Goal: Task Accomplishment & Management: Manage account settings

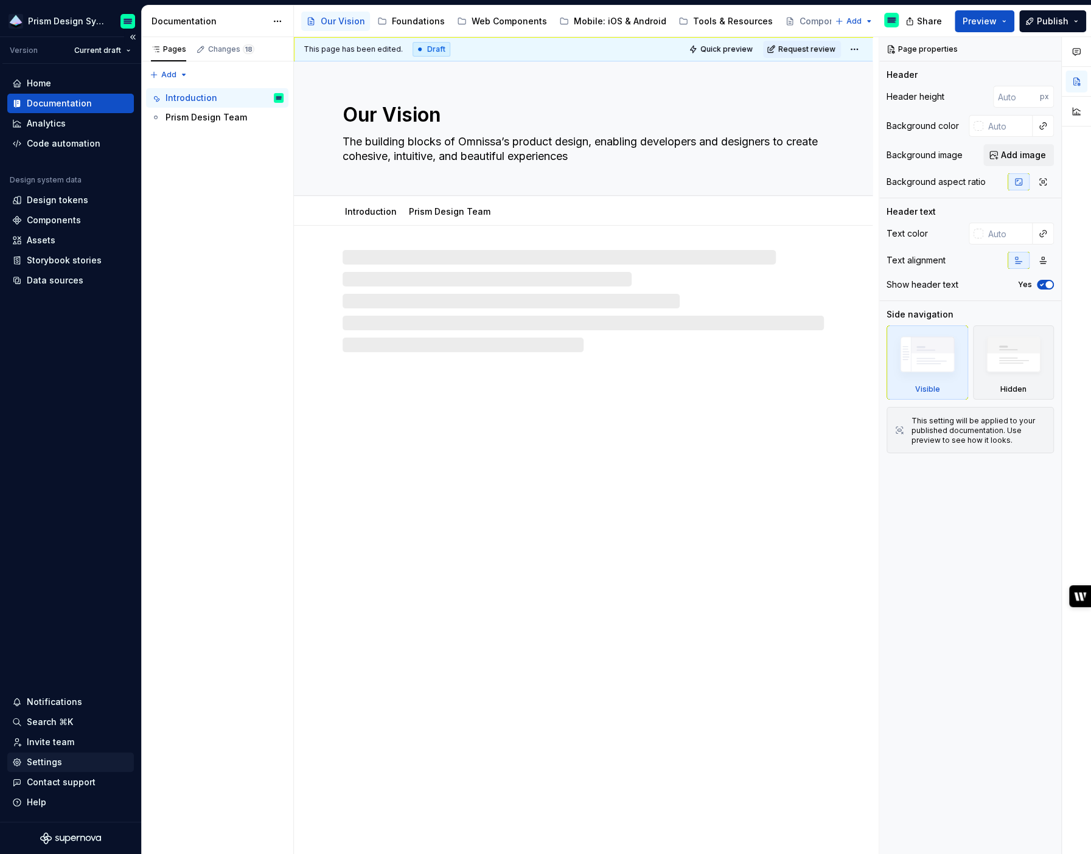
click at [46, 764] on div "Settings" at bounding box center [44, 762] width 35 height 12
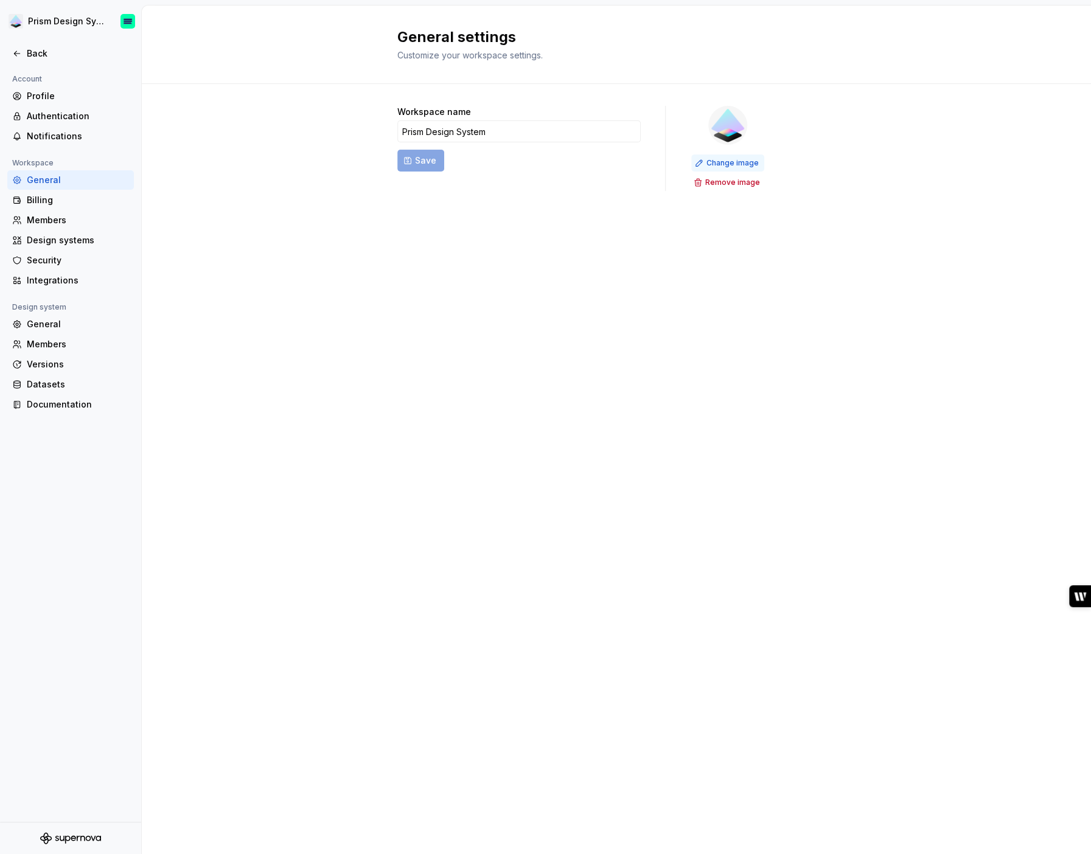
click at [716, 165] on span "Change image" at bounding box center [733, 163] width 52 height 10
click at [712, 162] on span "Change image" at bounding box center [733, 163] width 52 height 10
click at [50, 326] on div "General" at bounding box center [78, 324] width 102 height 12
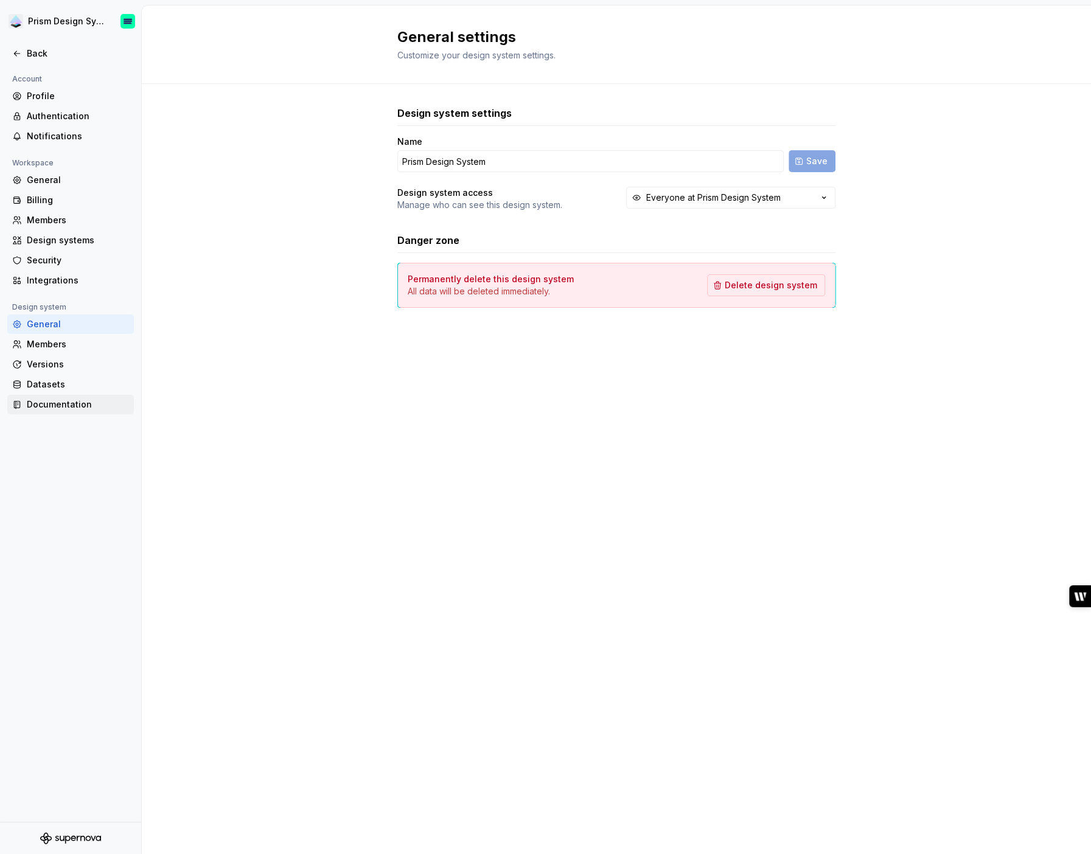
click at [54, 402] on div "Documentation" at bounding box center [78, 405] width 102 height 12
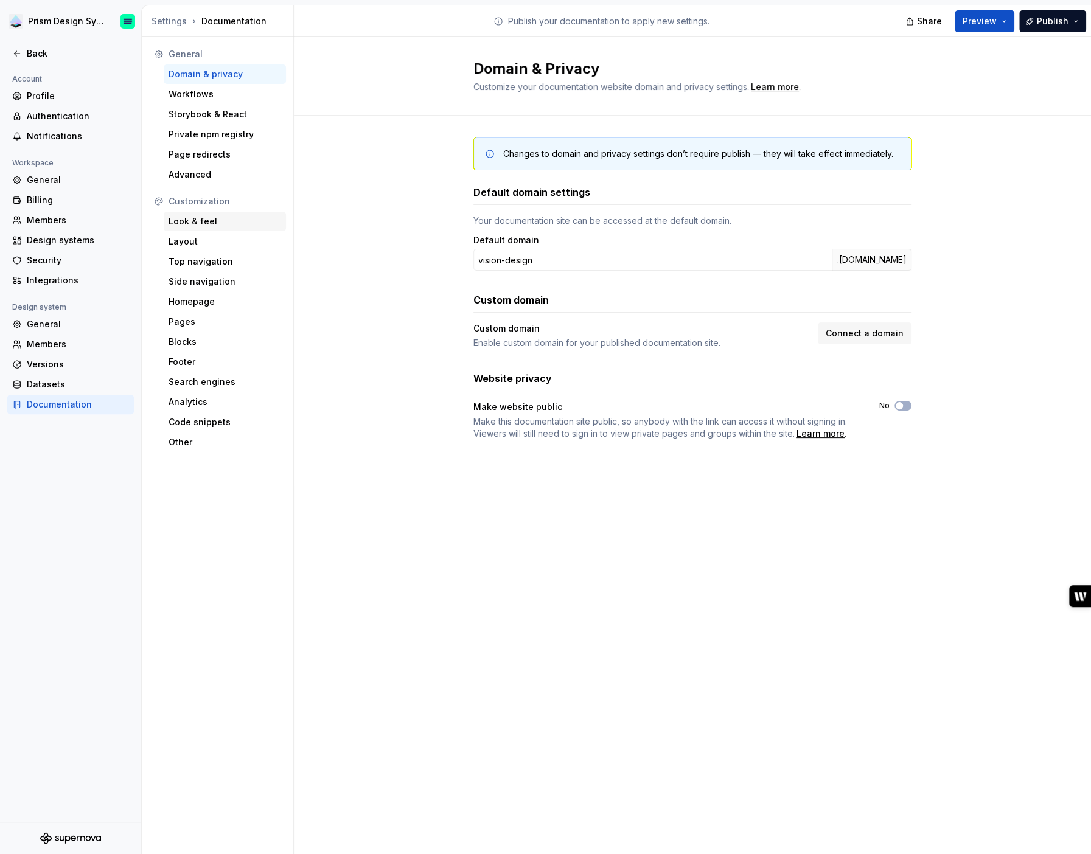
click at [195, 224] on div "Look & feel" at bounding box center [225, 221] width 113 height 12
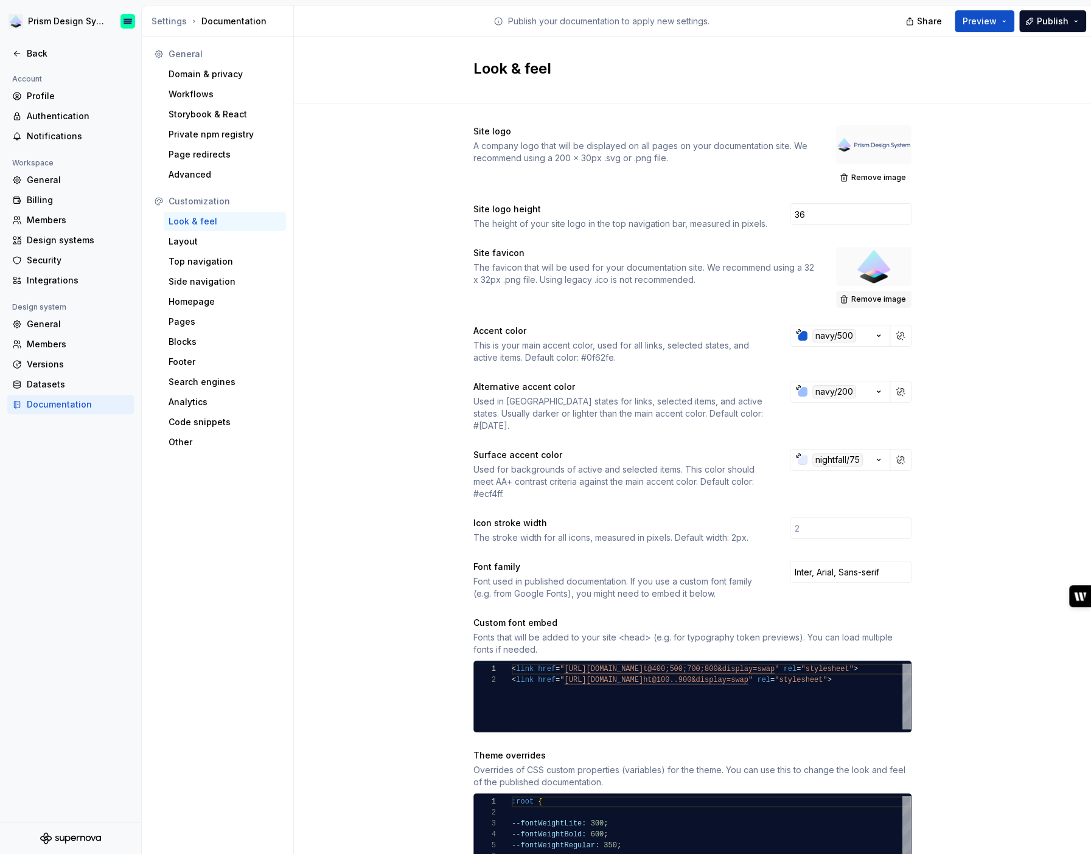
click at [876, 298] on span "Remove image" at bounding box center [878, 300] width 55 height 10
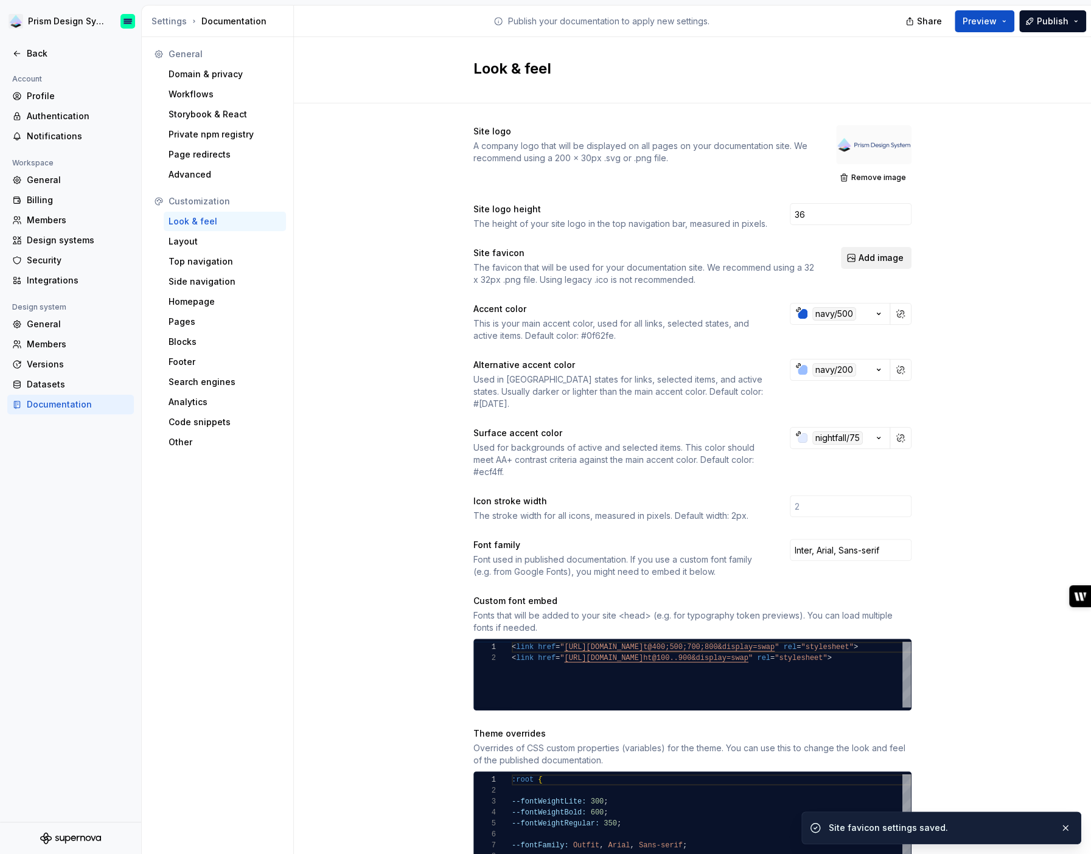
click at [874, 255] on span "Add image" at bounding box center [881, 258] width 45 height 12
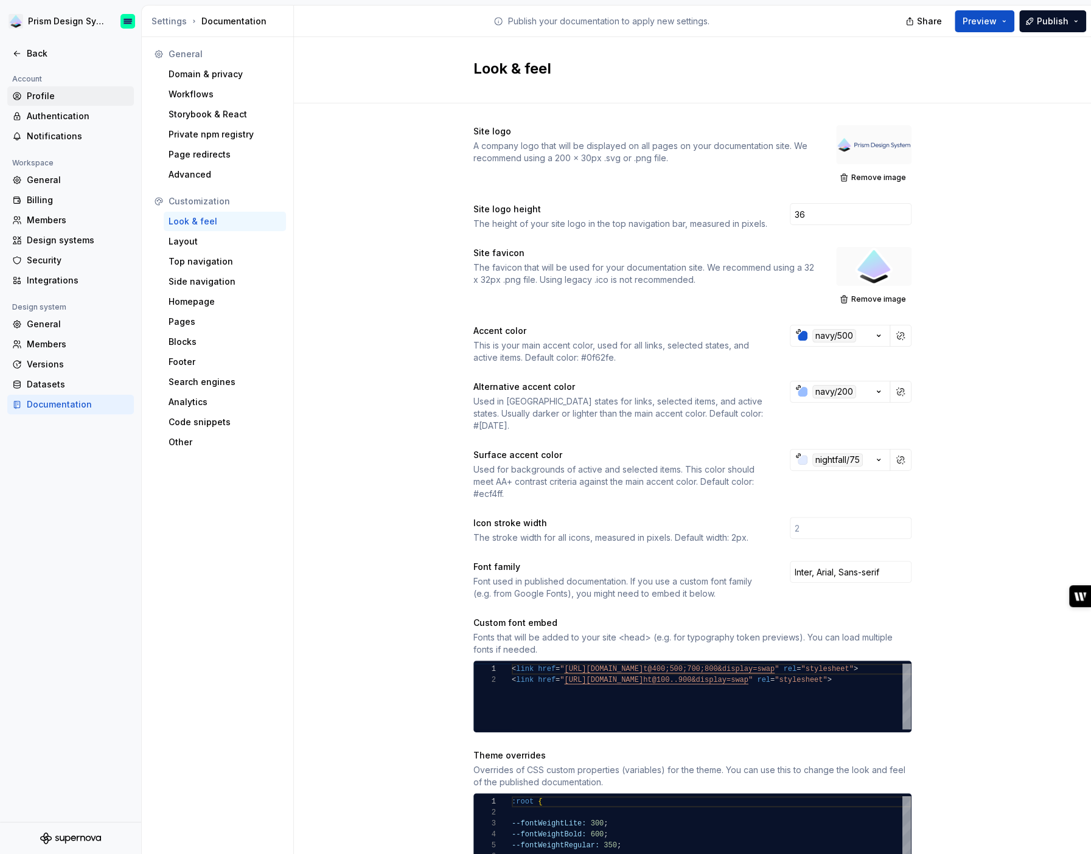
click at [53, 99] on div "Profile" at bounding box center [78, 96] width 102 height 12
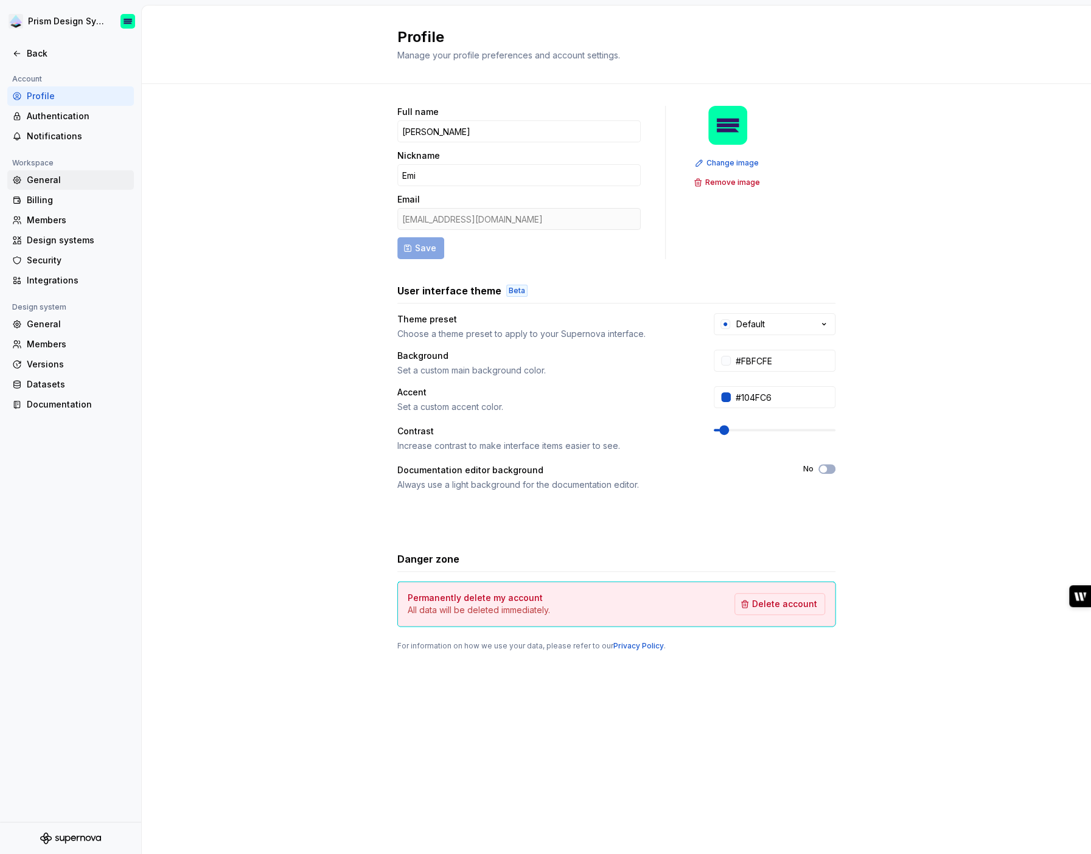
click at [58, 181] on div "General" at bounding box center [78, 180] width 102 height 12
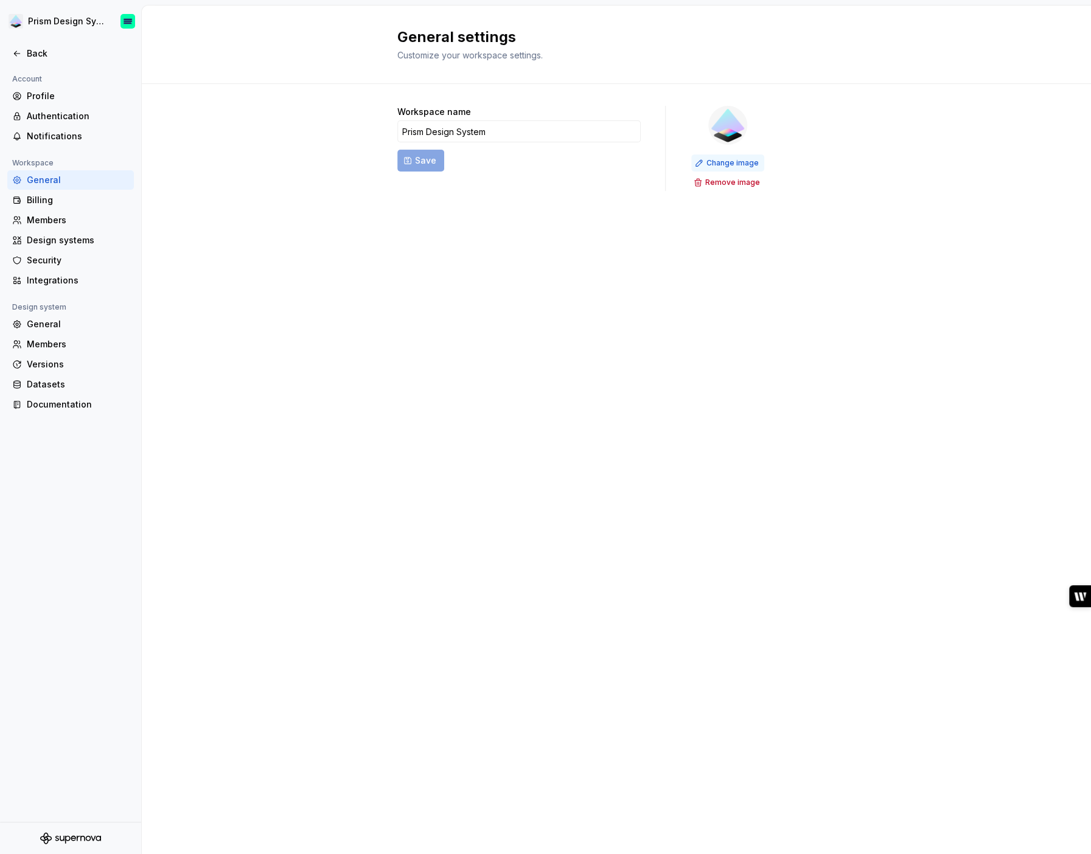
click at [729, 164] on span "Change image" at bounding box center [733, 163] width 52 height 10
click at [19, 52] on icon at bounding box center [17, 54] width 10 height 10
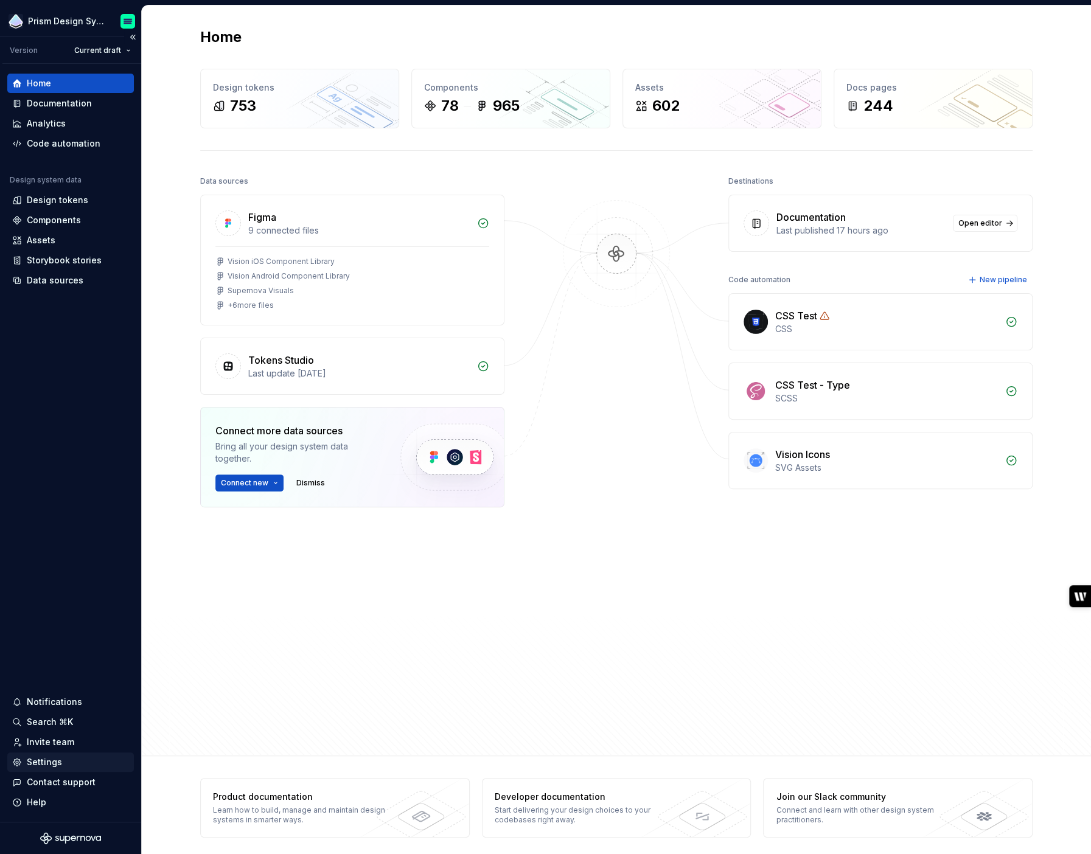
click at [42, 762] on div "Settings" at bounding box center [44, 762] width 35 height 12
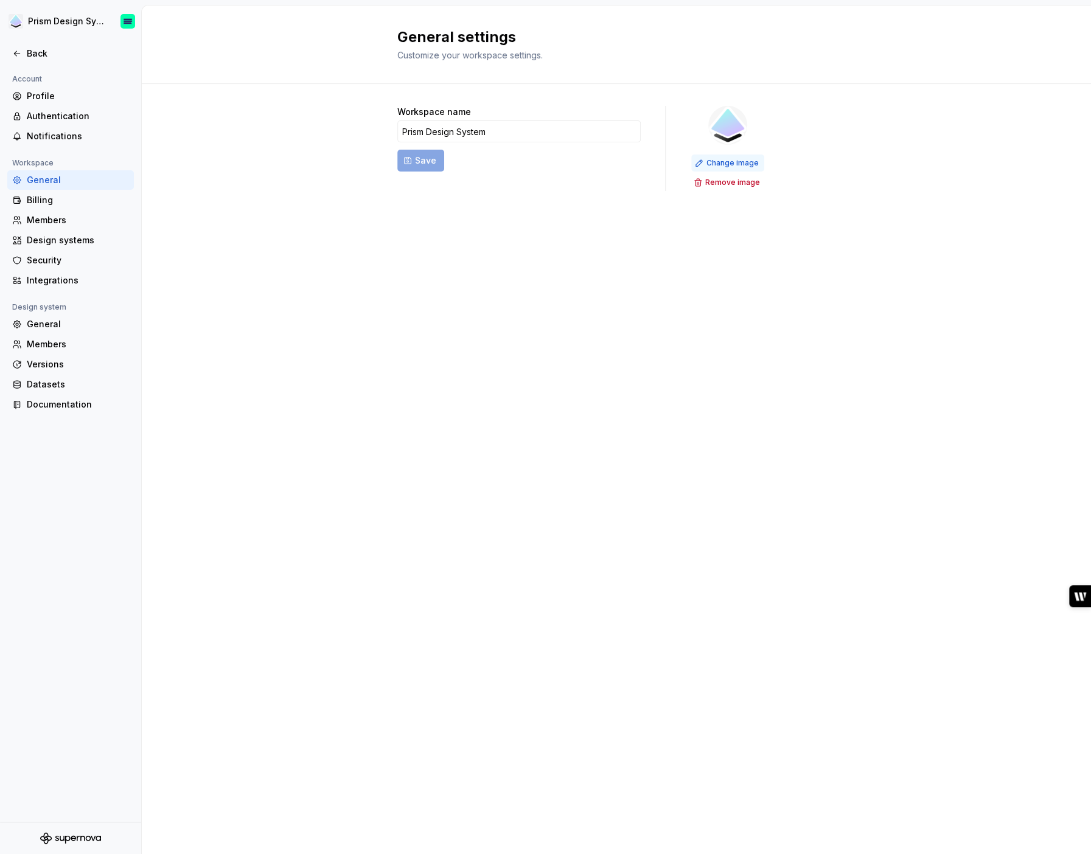
click at [731, 164] on span "Change image" at bounding box center [733, 163] width 52 height 10
click at [37, 55] on div "Back" at bounding box center [78, 53] width 102 height 12
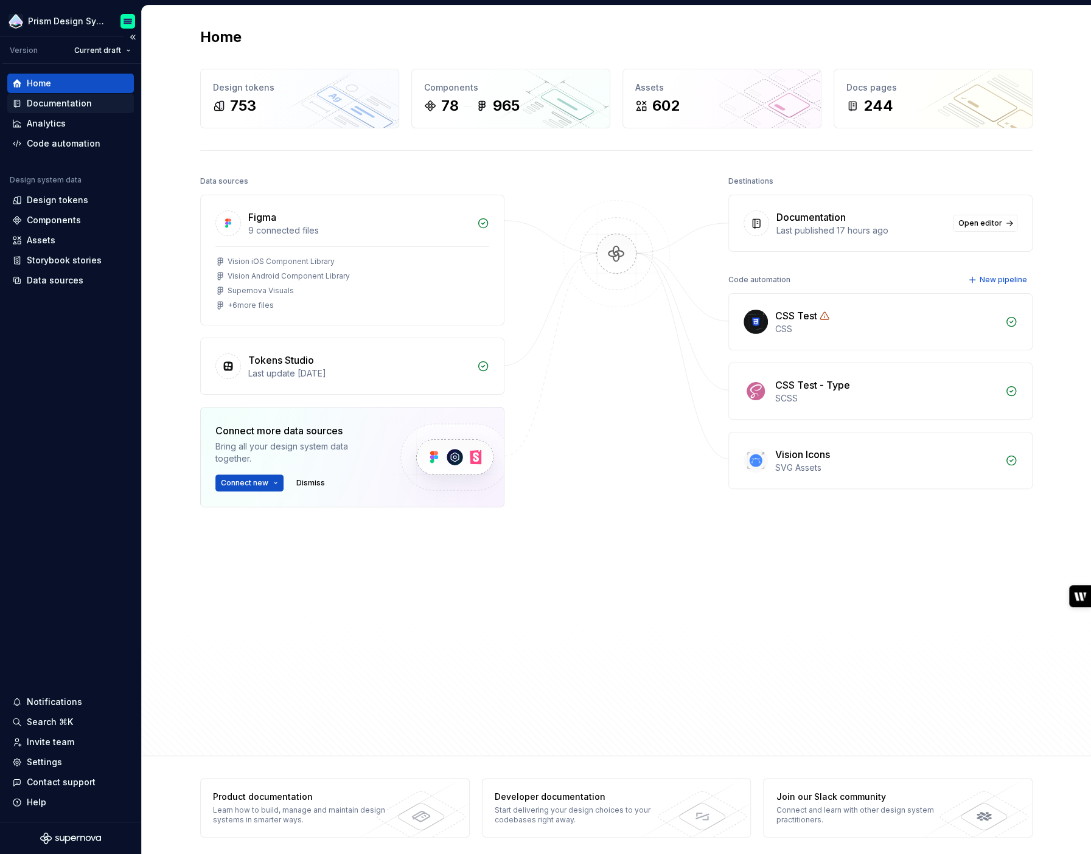
click at [64, 105] on div "Documentation" at bounding box center [59, 103] width 65 height 12
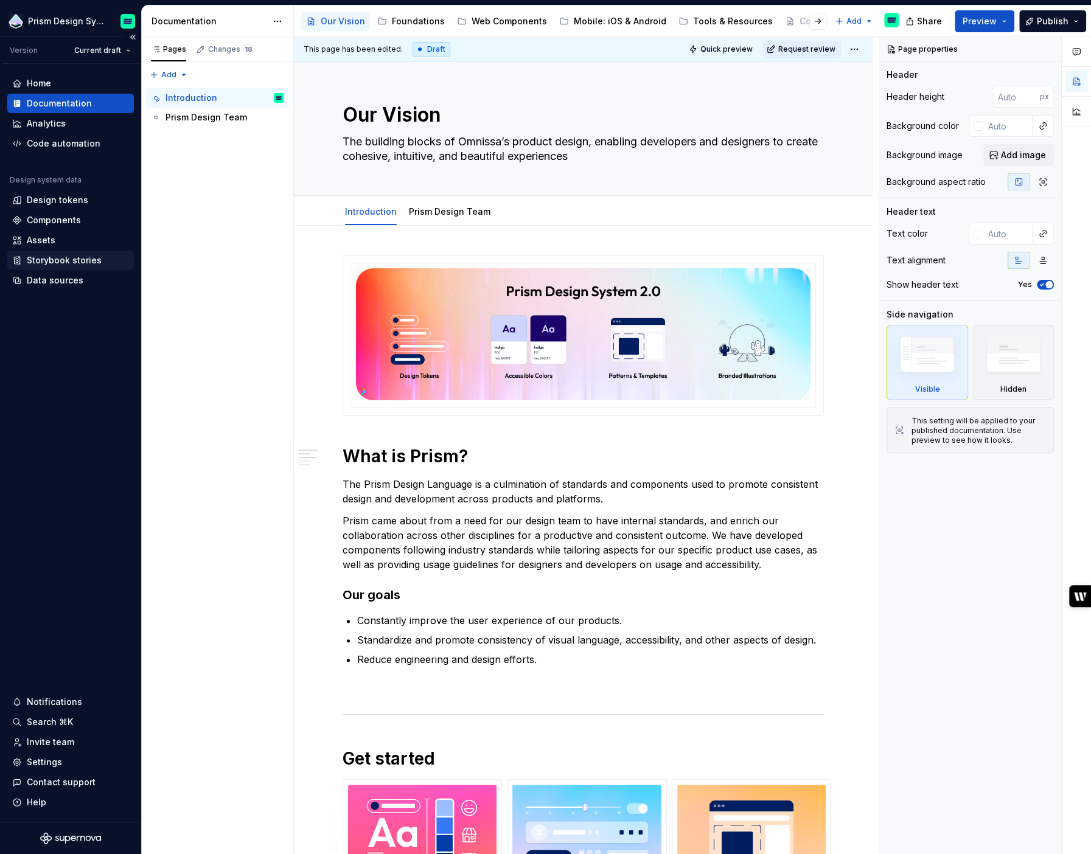
type textarea "*"
